Goal: Transaction & Acquisition: Purchase product/service

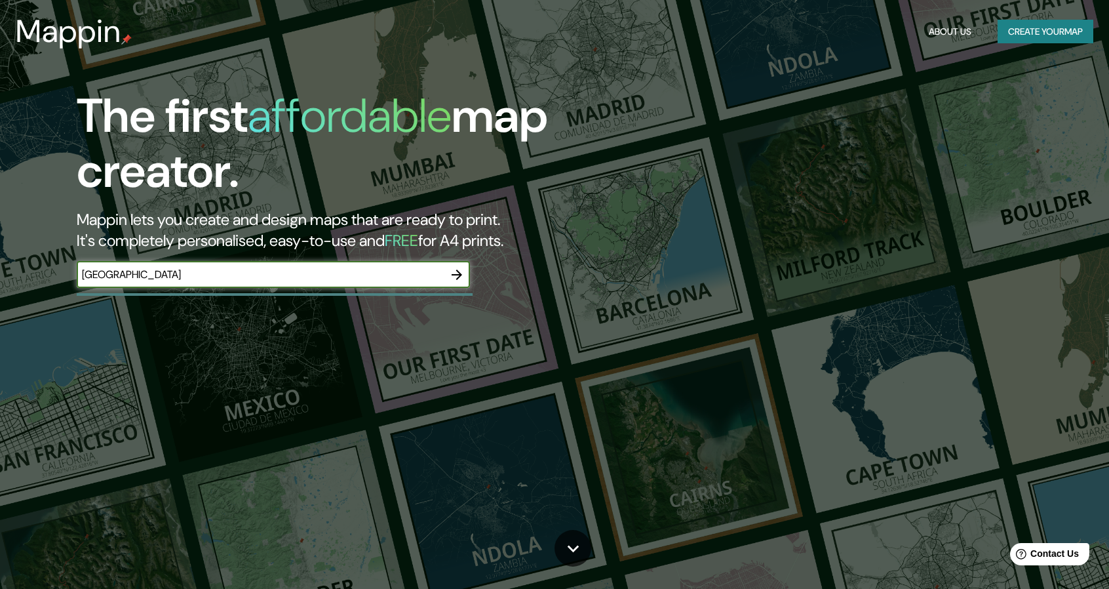
type input "[GEOGRAPHIC_DATA]"
click at [455, 271] on icon "button" at bounding box center [457, 275] width 16 height 16
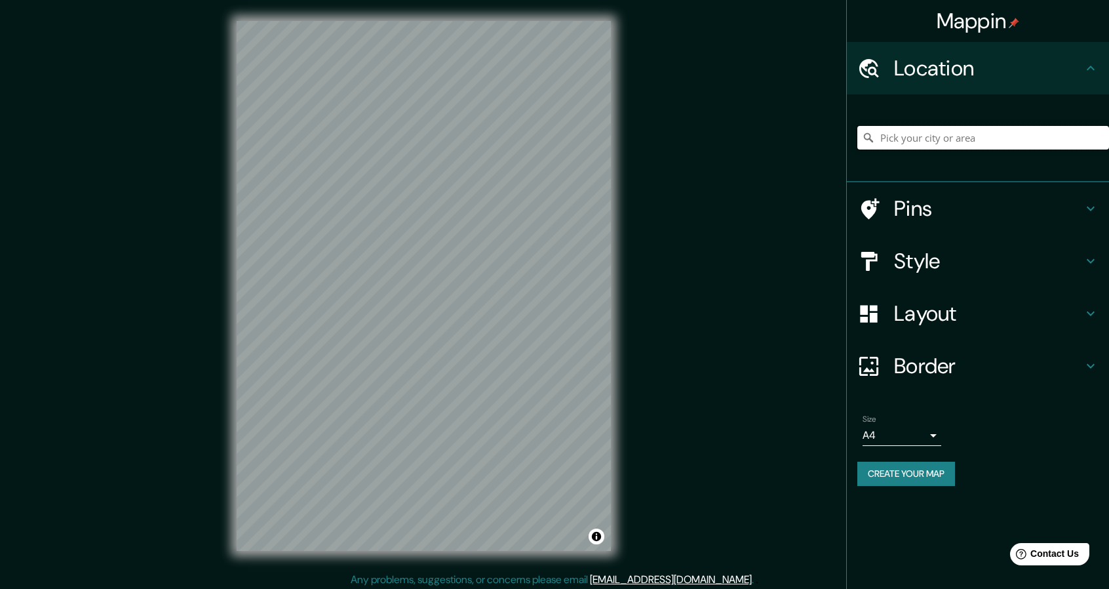
click at [980, 139] on input "Pick your city or area" at bounding box center [983, 138] width 252 height 24
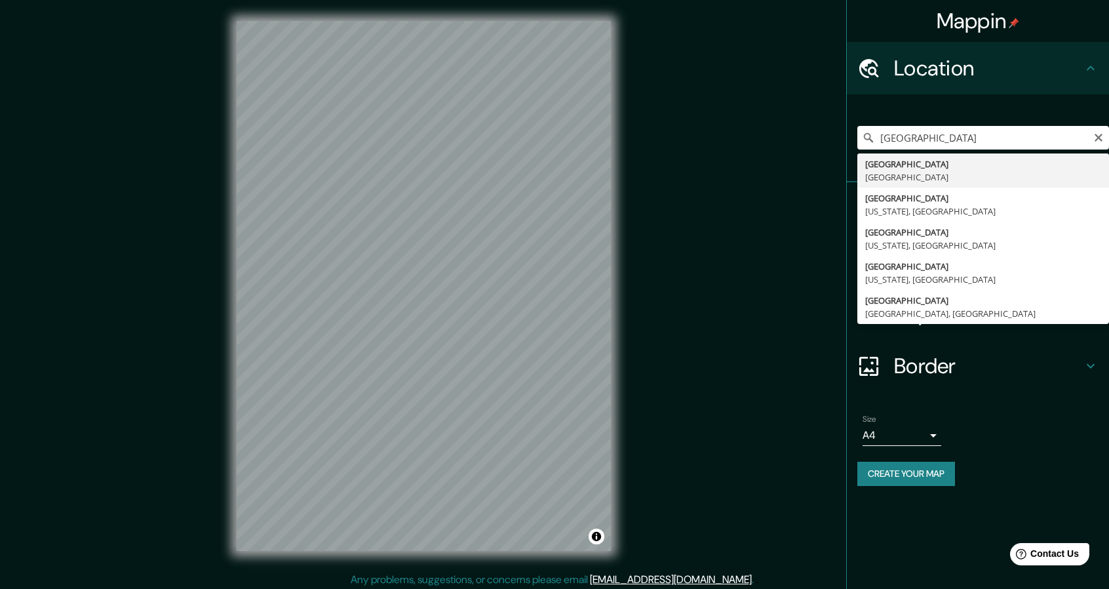
type input "[GEOGRAPHIC_DATA], [GEOGRAPHIC_DATA]"
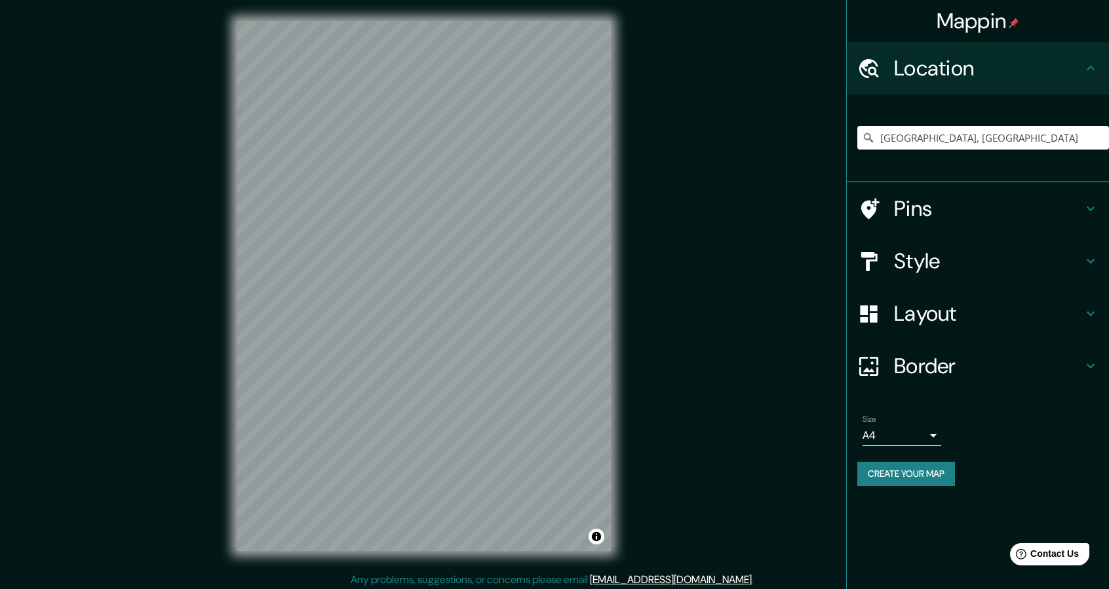
click at [945, 313] on h4 "Layout" at bounding box center [988, 313] width 189 height 26
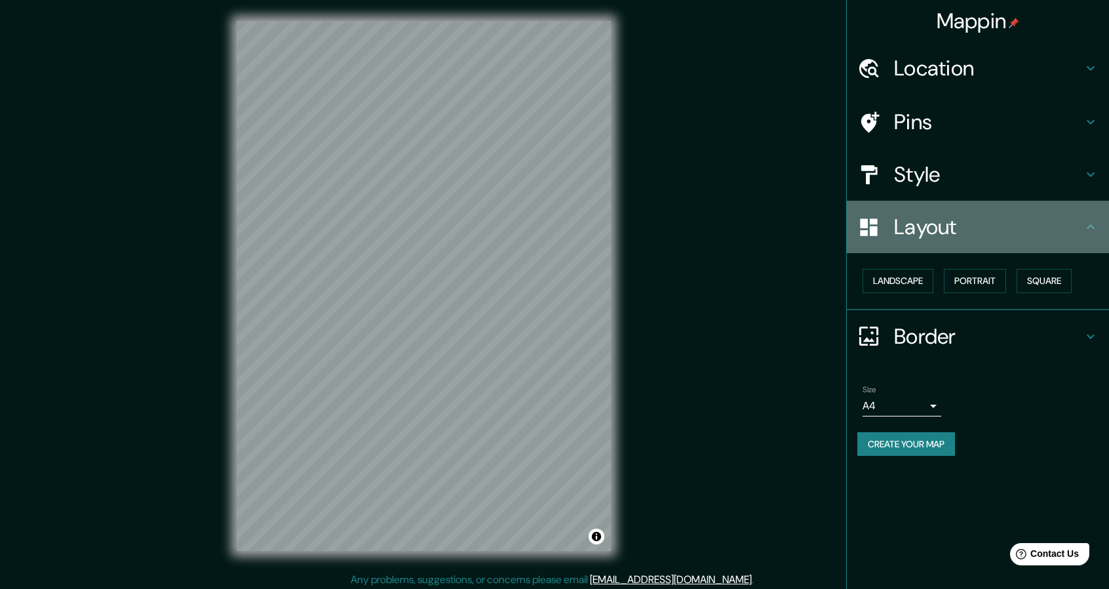
click at [960, 237] on h4 "Layout" at bounding box center [988, 227] width 189 height 26
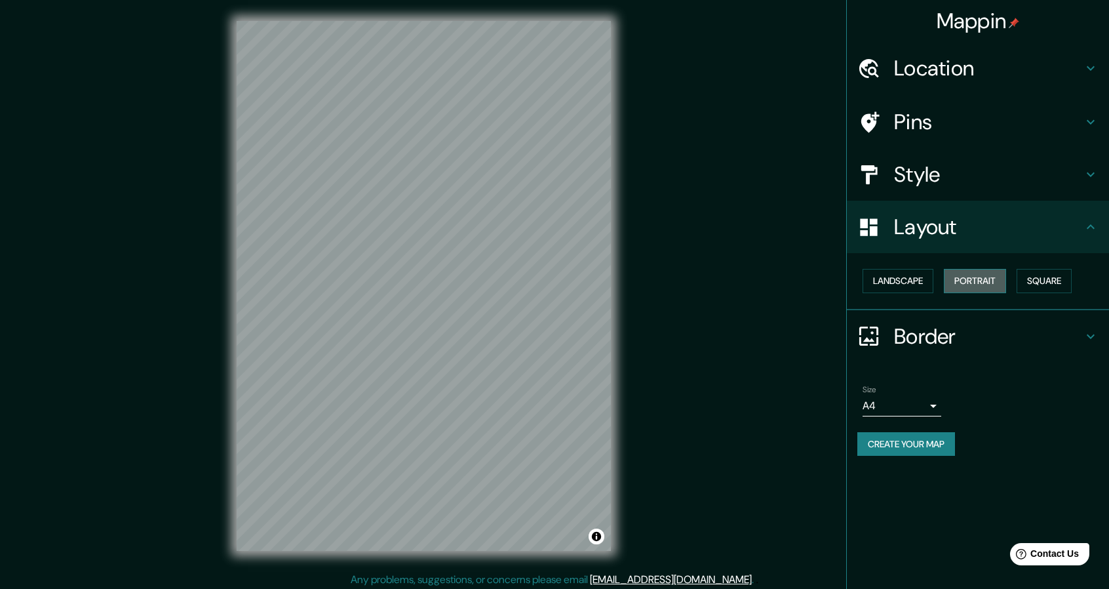
click at [971, 281] on button "Portrait" at bounding box center [975, 281] width 62 height 24
click at [922, 280] on button "Landscape" at bounding box center [898, 281] width 71 height 24
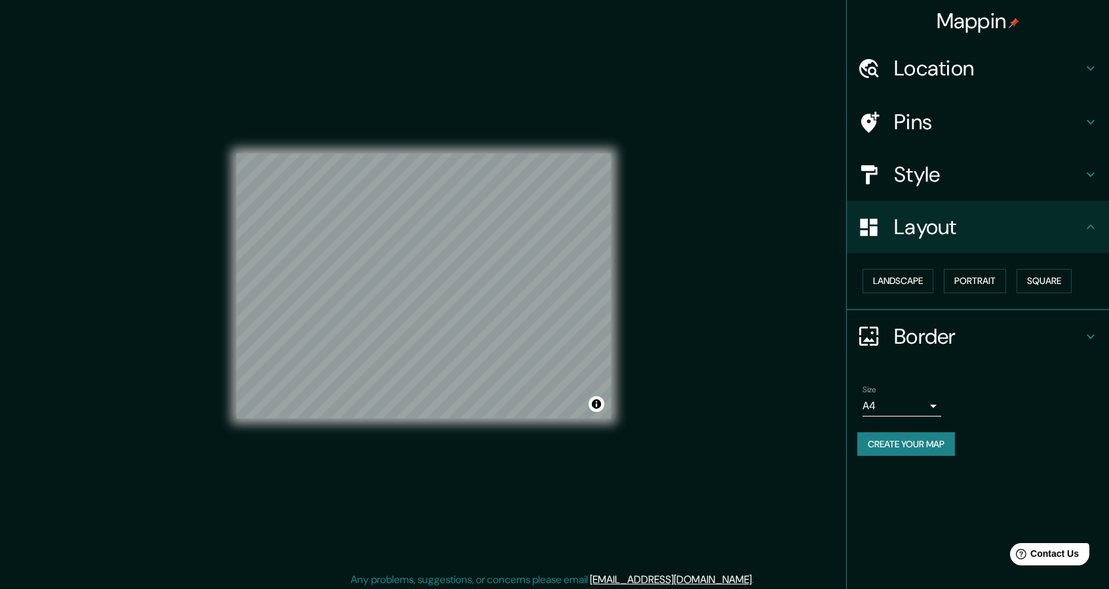
click at [1009, 335] on h4 "Border" at bounding box center [988, 336] width 189 height 26
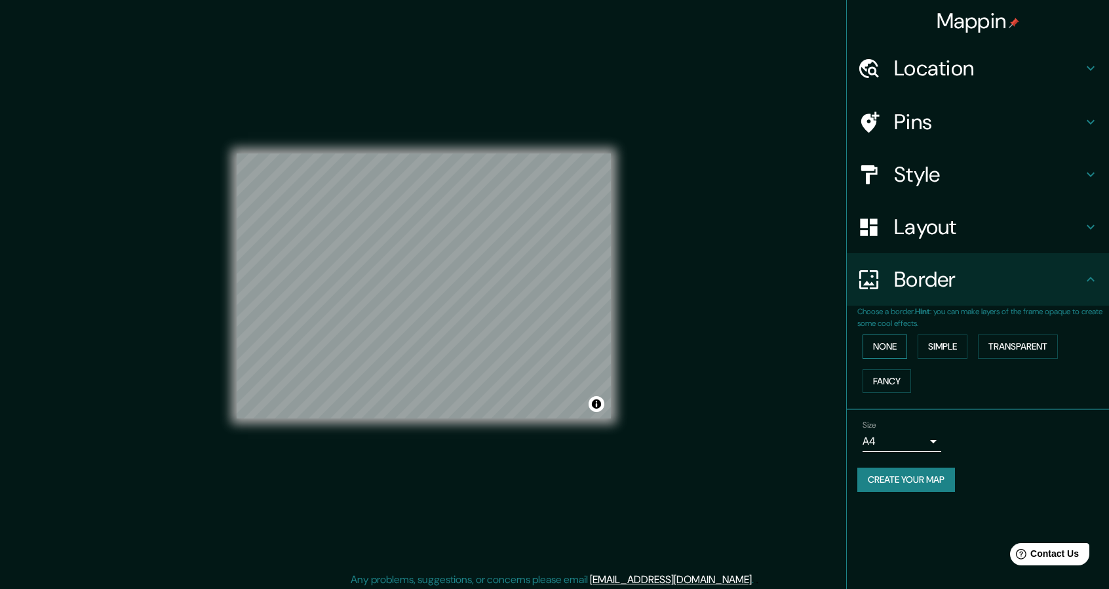
click at [898, 343] on button "None" at bounding box center [885, 346] width 45 height 24
click at [894, 345] on button "None" at bounding box center [885, 346] width 45 height 24
click at [952, 347] on button "Simple" at bounding box center [943, 346] width 50 height 24
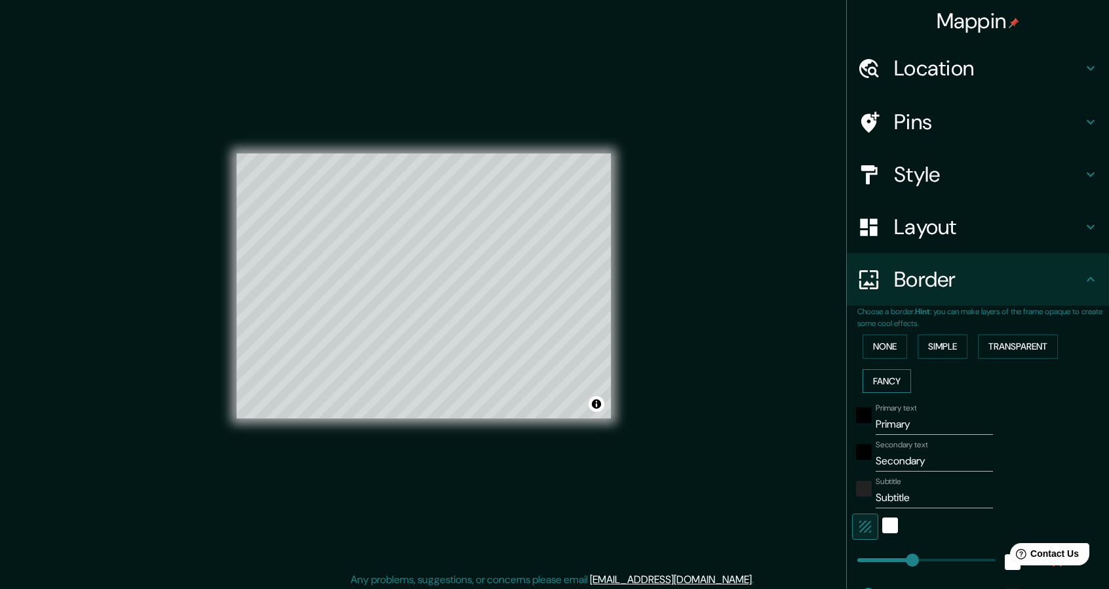
click at [892, 375] on button "Fancy" at bounding box center [887, 381] width 49 height 24
click at [999, 346] on button "Transparent" at bounding box center [1018, 346] width 80 height 24
click at [883, 348] on button "None" at bounding box center [885, 346] width 45 height 24
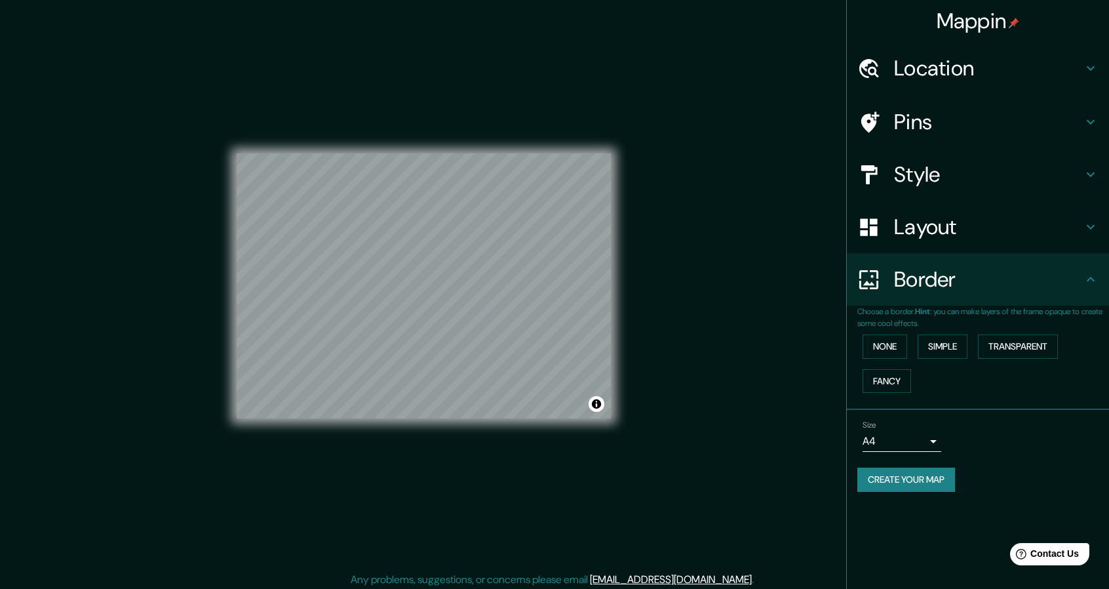
click at [928, 170] on h4 "Style" at bounding box center [988, 174] width 189 height 26
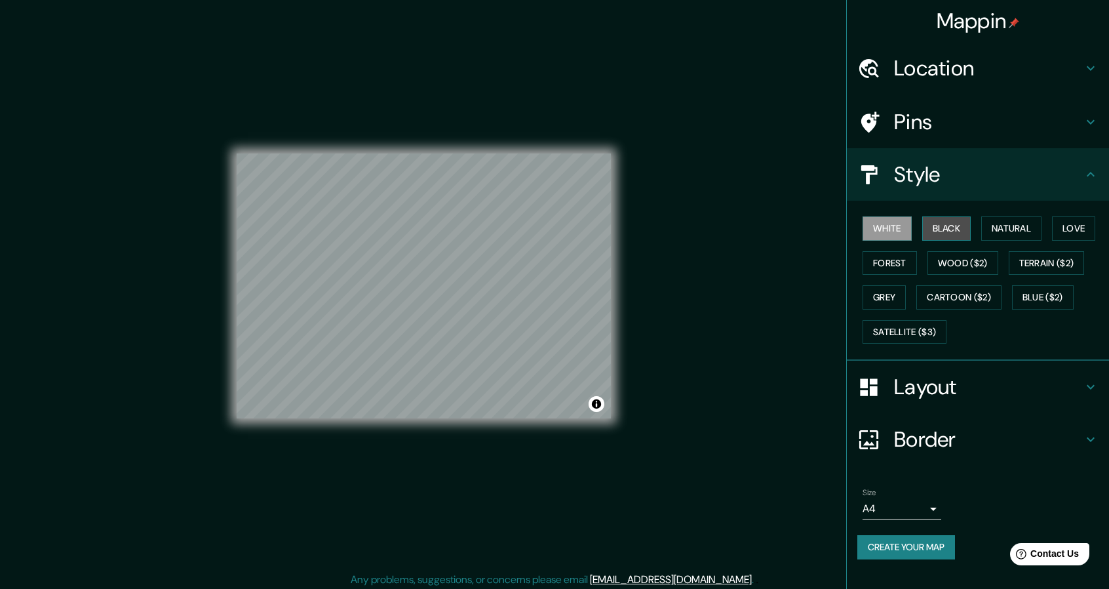
click at [946, 229] on button "Black" at bounding box center [946, 228] width 49 height 24
click at [1012, 227] on button "Natural" at bounding box center [1011, 228] width 60 height 24
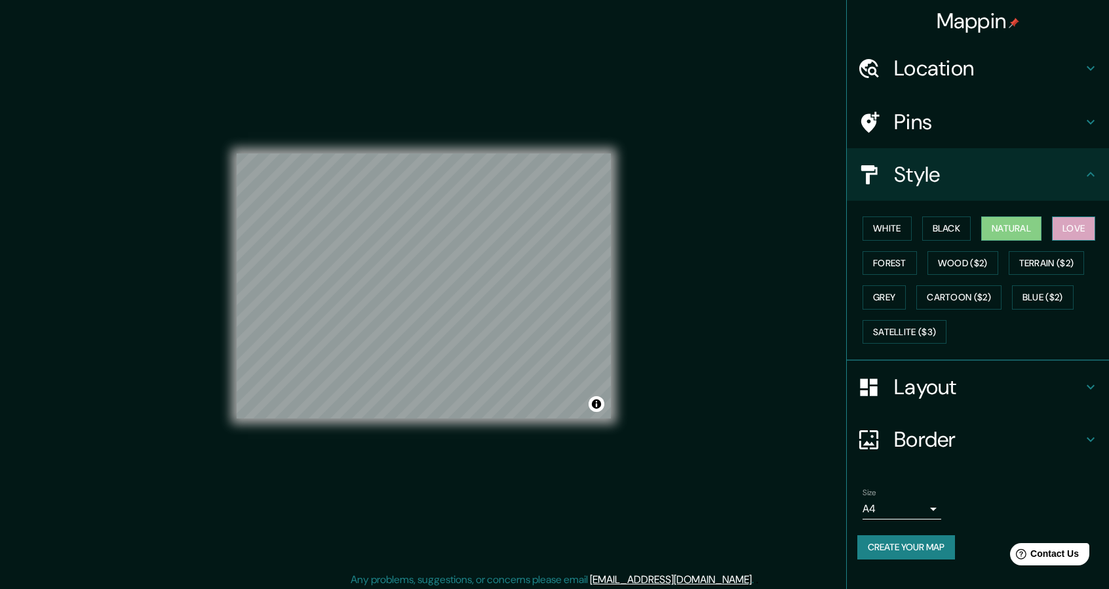
click at [1076, 222] on button "Love" at bounding box center [1073, 228] width 43 height 24
click at [896, 259] on button "Forest" at bounding box center [890, 263] width 54 height 24
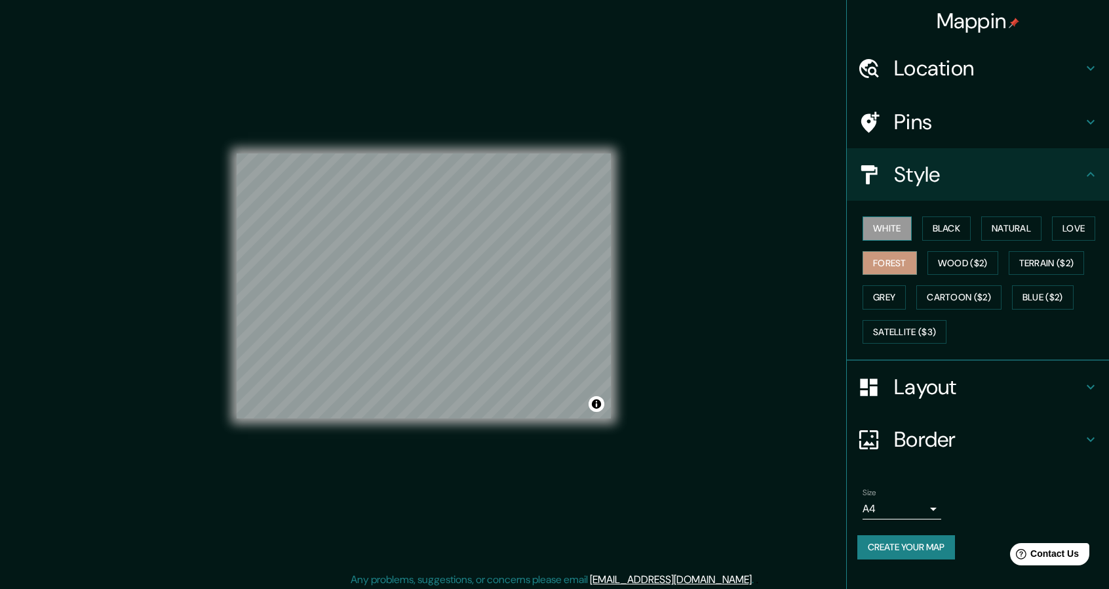
click at [893, 226] on button "White" at bounding box center [887, 228] width 49 height 24
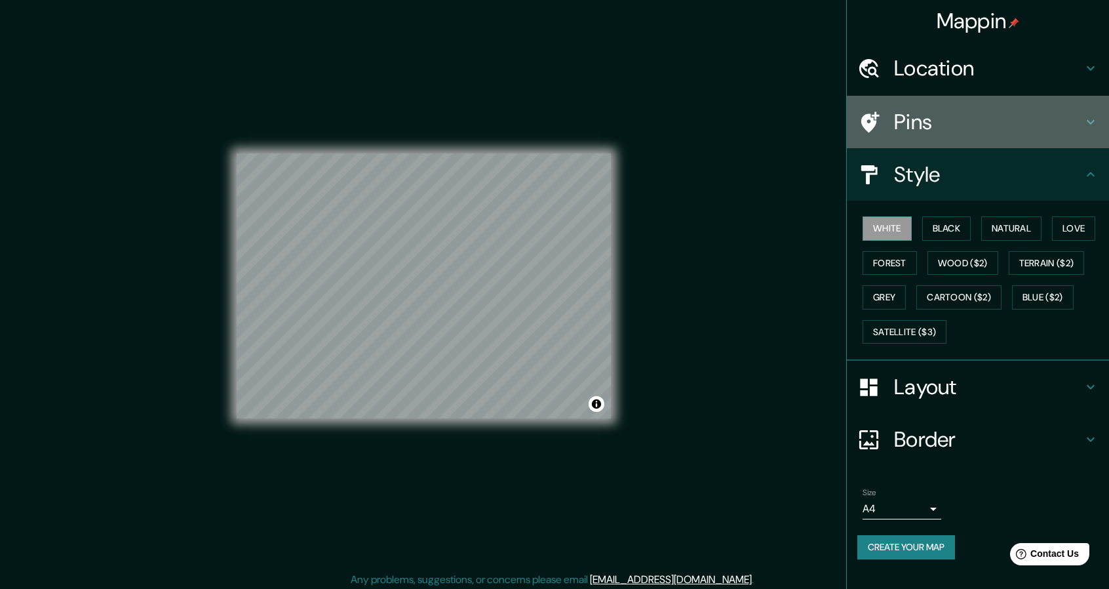
click at [919, 126] on h4 "Pins" at bounding box center [988, 122] width 189 height 26
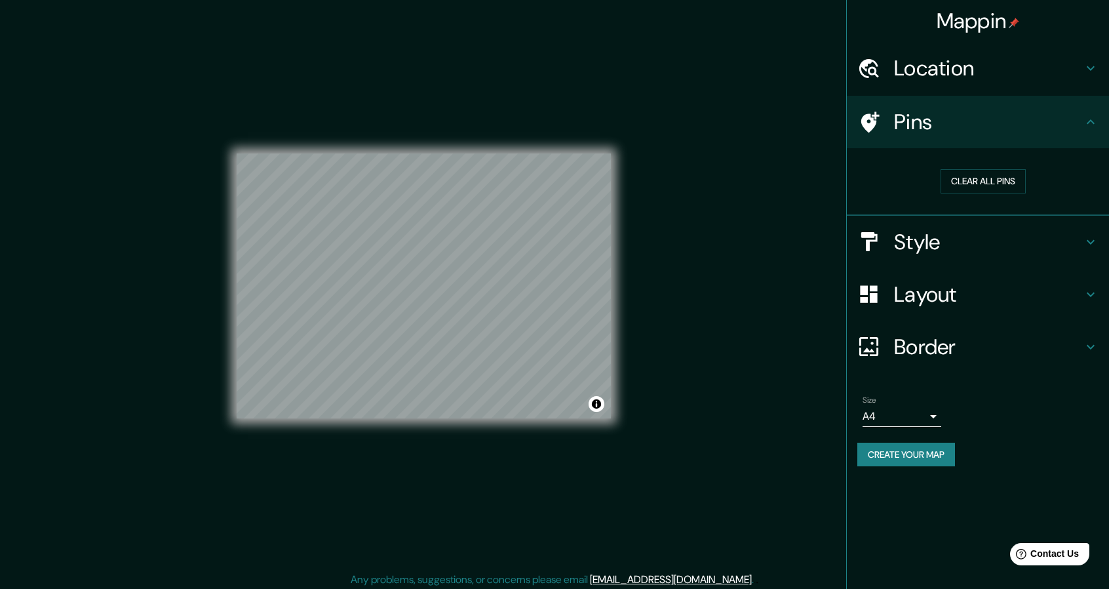
click at [935, 68] on h4 "Location" at bounding box center [988, 68] width 189 height 26
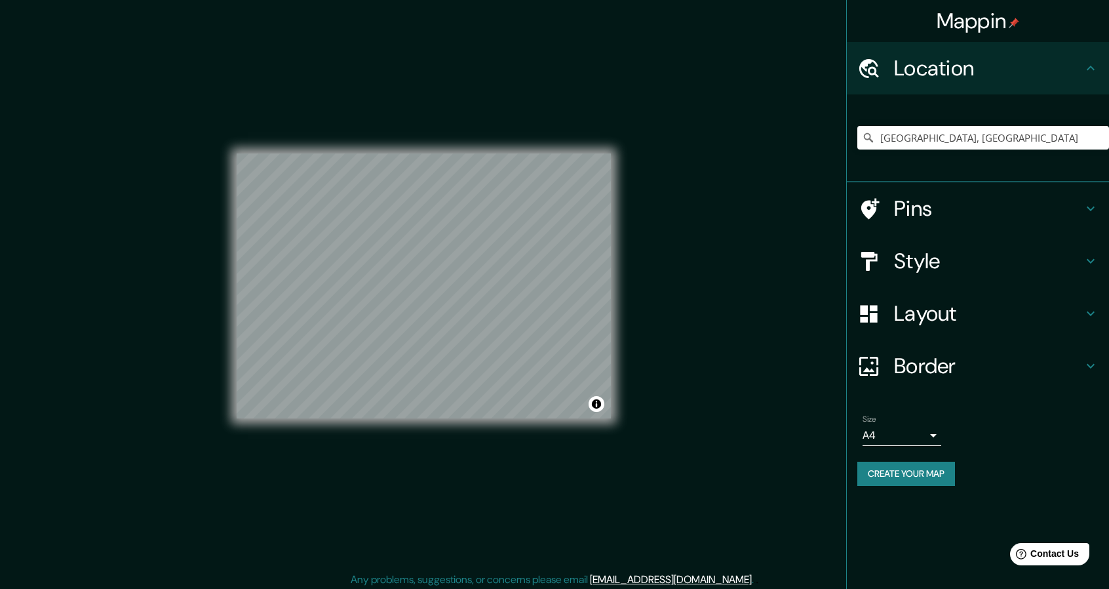
click at [758, 237] on div "Mappin Location [GEOGRAPHIC_DATA], [GEOGRAPHIC_DATA] Pins Style Layout Border C…" at bounding box center [554, 296] width 1109 height 593
click at [916, 479] on button "Create your map" at bounding box center [906, 473] width 98 height 24
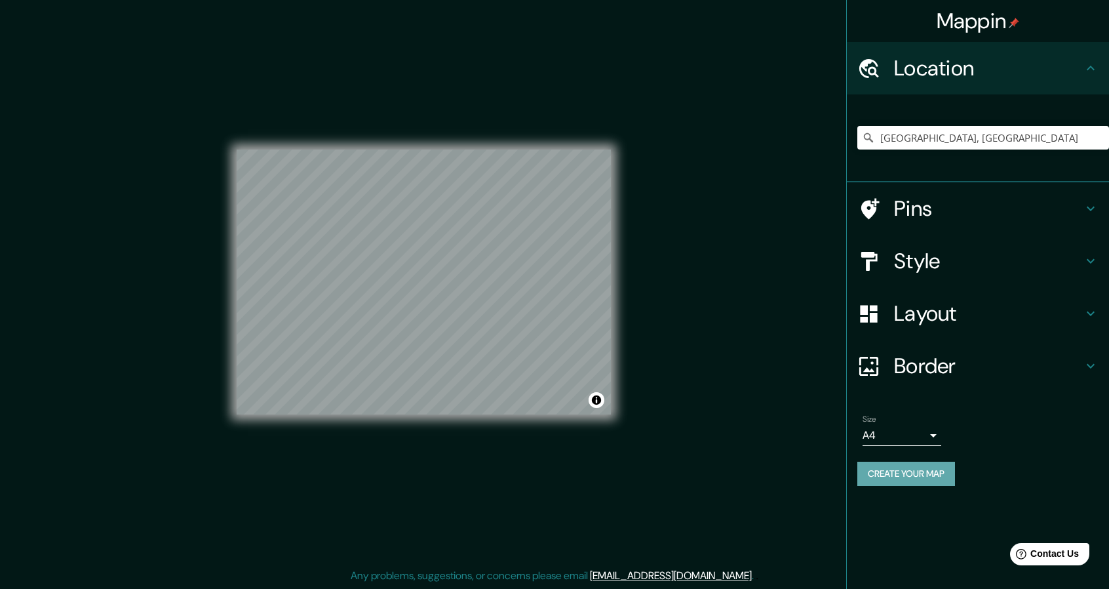
click at [927, 474] on button "Create your map" at bounding box center [906, 473] width 98 height 24
